Goal: Check status: Check status

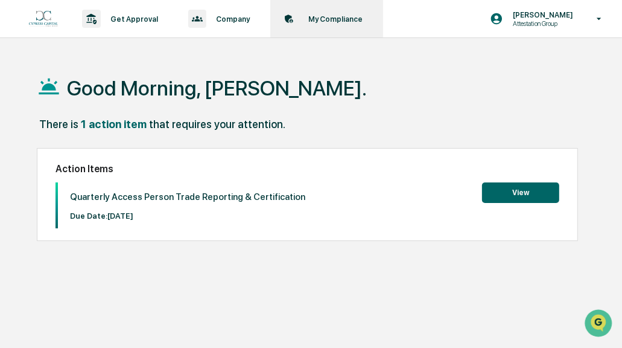
click at [314, 18] on p "My Compliance" at bounding box center [334, 18] width 70 height 9
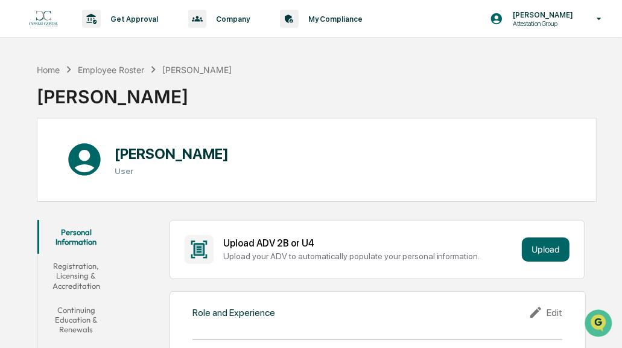
scroll to position [362, 0]
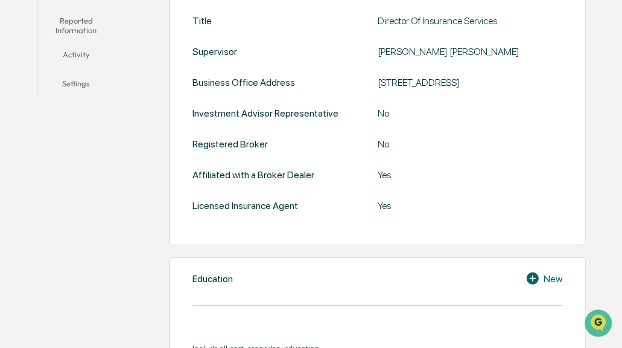
click at [79, 60] on button "Activity" at bounding box center [76, 56] width 78 height 29
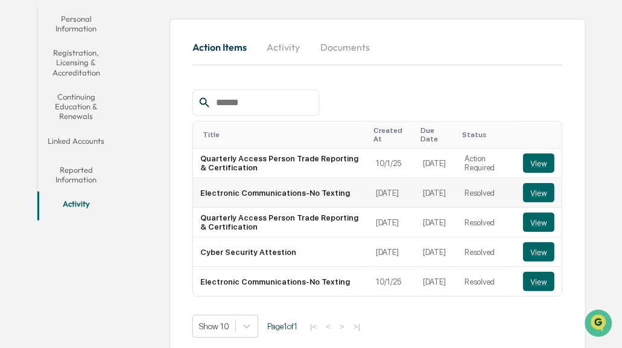
scroll to position [213, 0]
click at [538, 155] on button "View" at bounding box center [538, 162] width 31 height 19
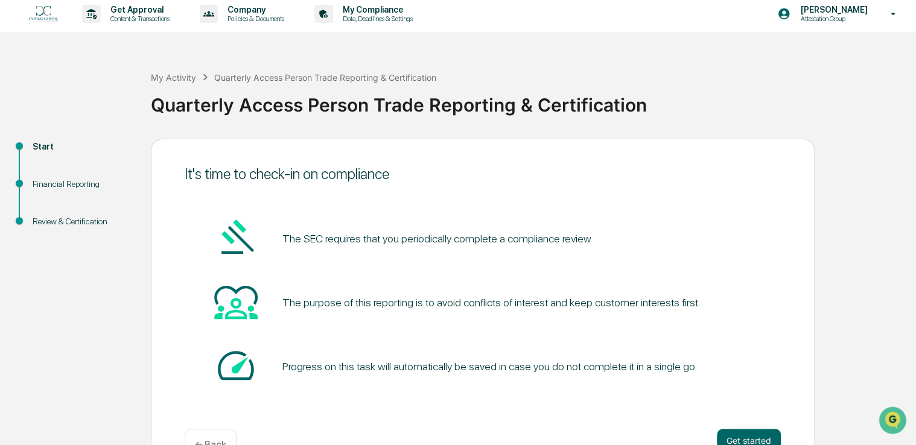
scroll to position [40, 0]
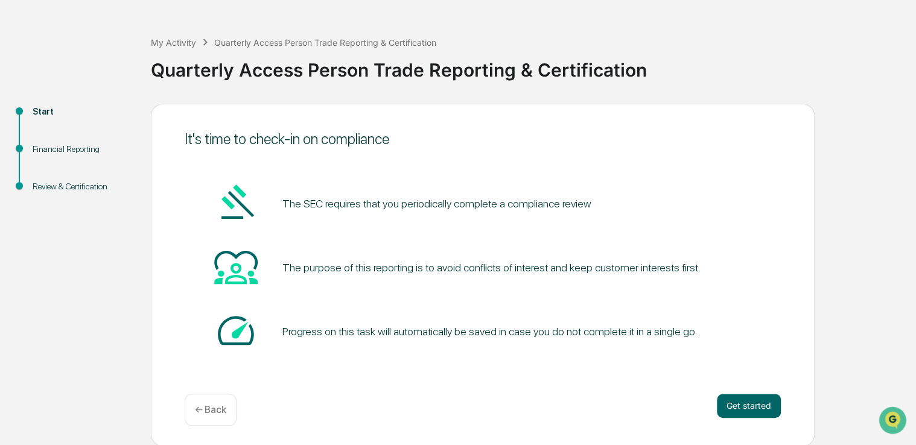
click at [36, 148] on div "Financial Reporting" at bounding box center [82, 149] width 99 height 13
click at [57, 187] on div "Review & Certification" at bounding box center [82, 186] width 99 height 13
click at [201, 341] on p "← Back" at bounding box center [210, 409] width 31 height 11
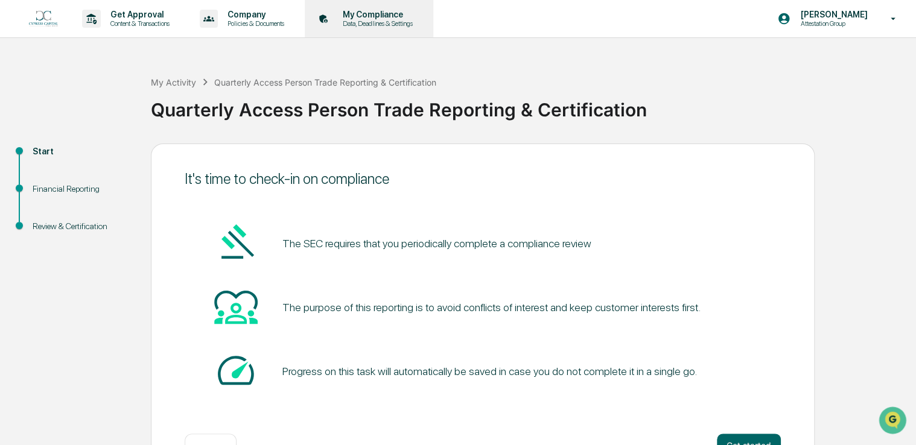
click at [377, 19] on p "My Compliance" at bounding box center [376, 15] width 86 height 10
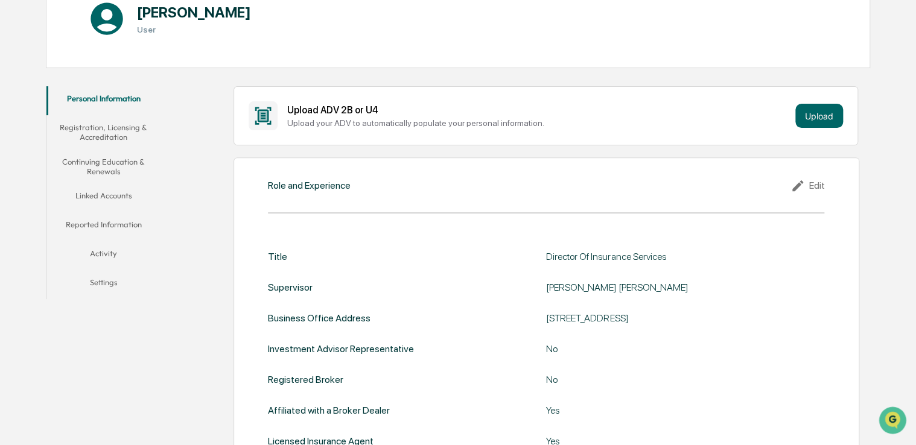
scroll to position [181, 0]
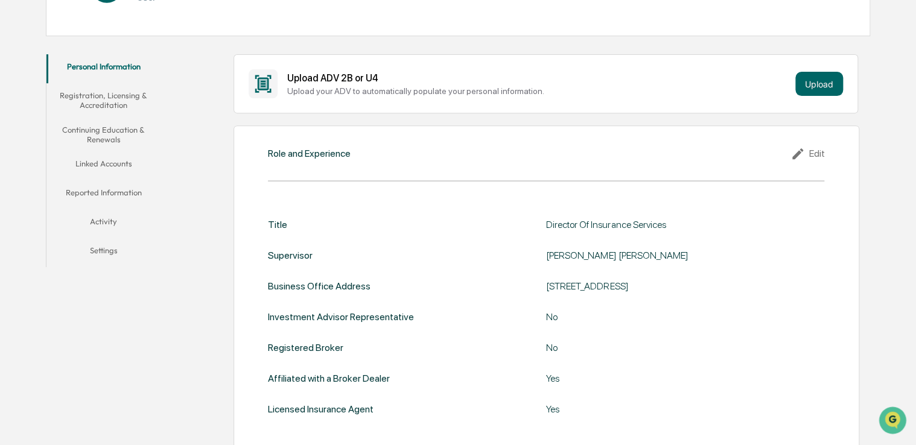
click at [89, 222] on button "Activity" at bounding box center [103, 223] width 115 height 29
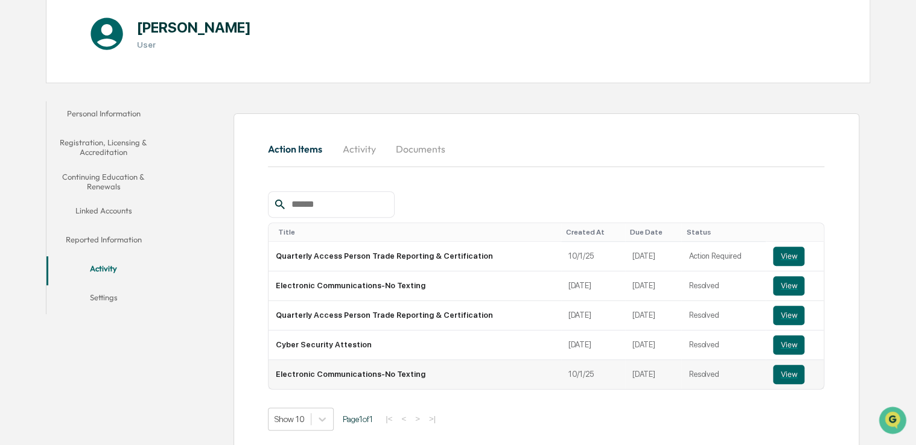
scroll to position [145, 0]
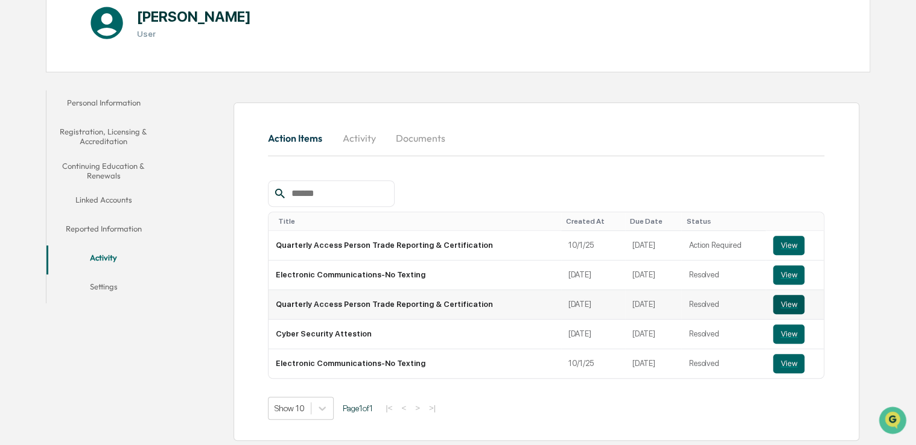
click at [622, 306] on button "View" at bounding box center [788, 304] width 31 height 19
click at [622, 244] on button "View" at bounding box center [788, 245] width 31 height 19
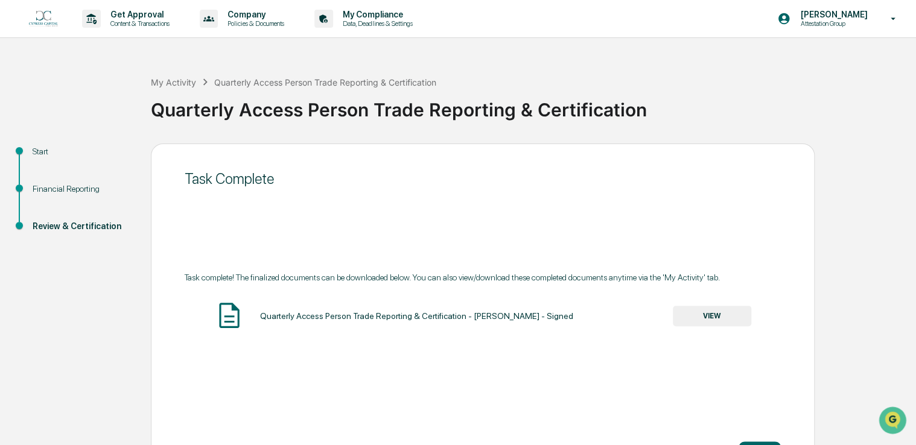
click at [689, 317] on button "VIEW" at bounding box center [712, 316] width 78 height 21
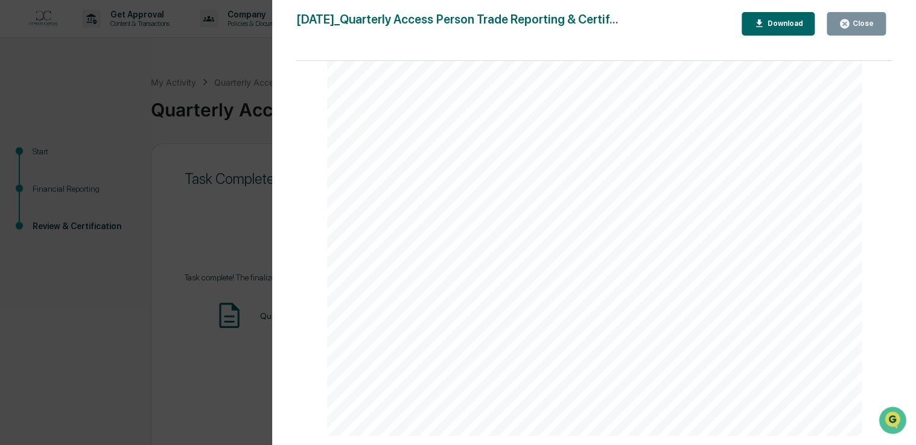
scroll to position [4331, 0]
click at [765, 26] on icon "button" at bounding box center [759, 23] width 11 height 11
drag, startPoint x: 838, startPoint y: 25, endPoint x: 845, endPoint y: 24, distance: 6.7
click at [844, 24] on button "Close" at bounding box center [856, 24] width 59 height 24
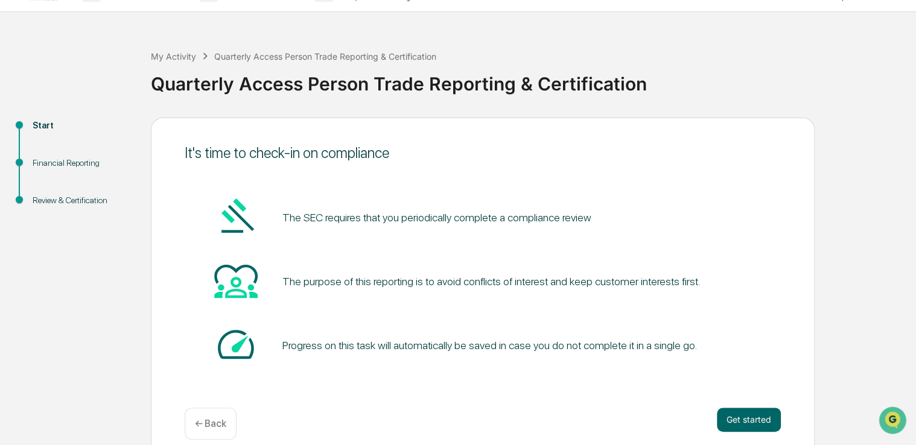
scroll to position [40, 0]
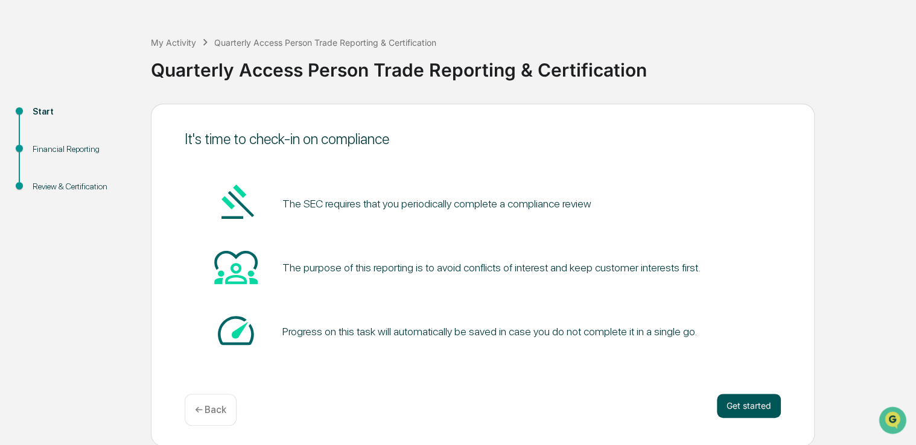
click at [741, 406] on button "Get started" at bounding box center [749, 406] width 64 height 24
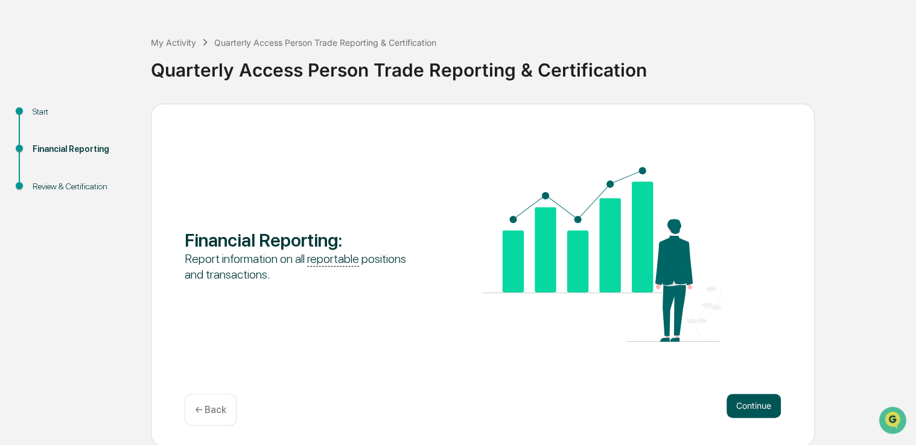
click at [764, 412] on button "Continue" at bounding box center [754, 406] width 54 height 24
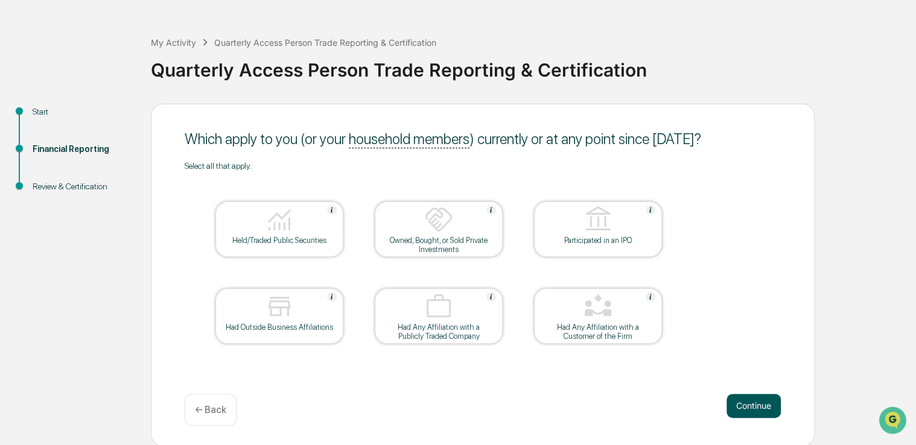
click at [746, 406] on button "Continue" at bounding box center [754, 406] width 54 height 24
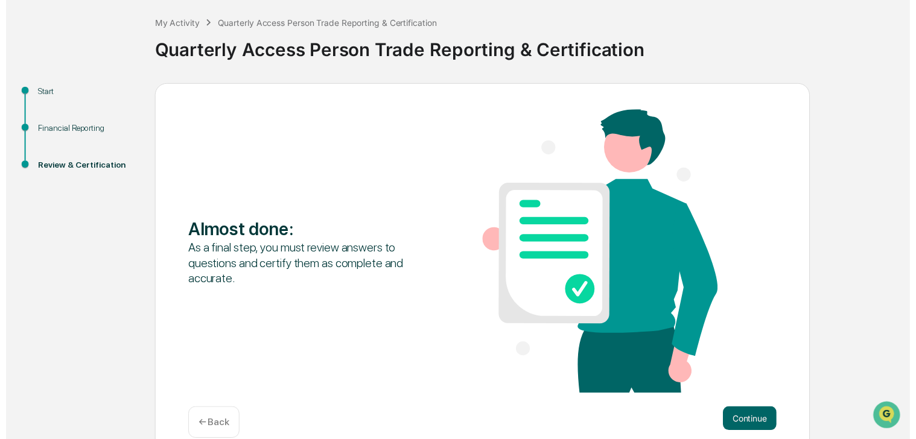
scroll to position [78, 0]
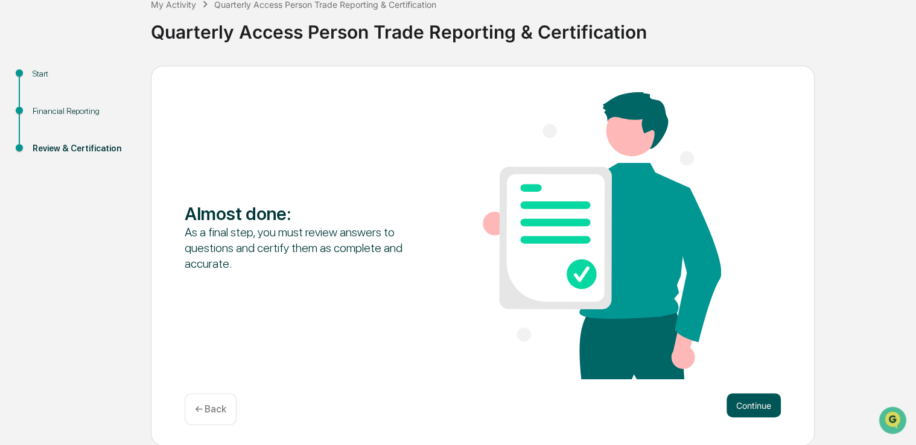
click at [744, 403] on button "Continue" at bounding box center [754, 406] width 54 height 24
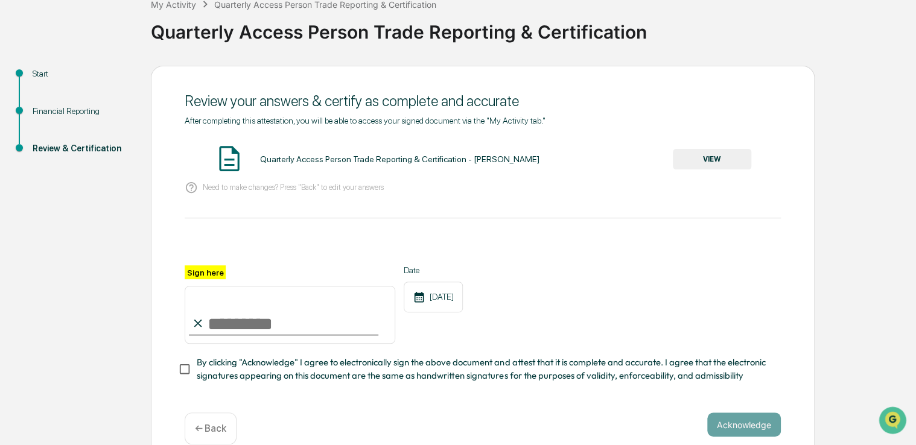
click at [205, 428] on p "← Back" at bounding box center [210, 428] width 31 height 11
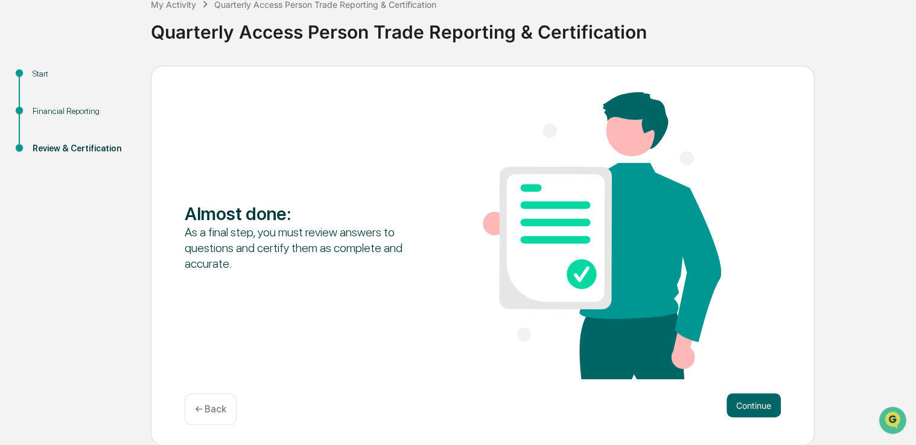
click at [211, 405] on p "← Back" at bounding box center [210, 409] width 31 height 11
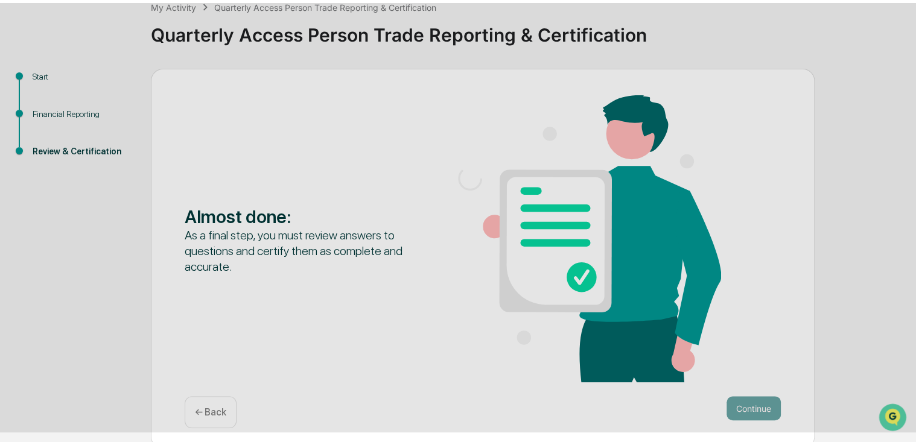
scroll to position [40, 0]
